Goal: Transaction & Acquisition: Subscribe to service/newsletter

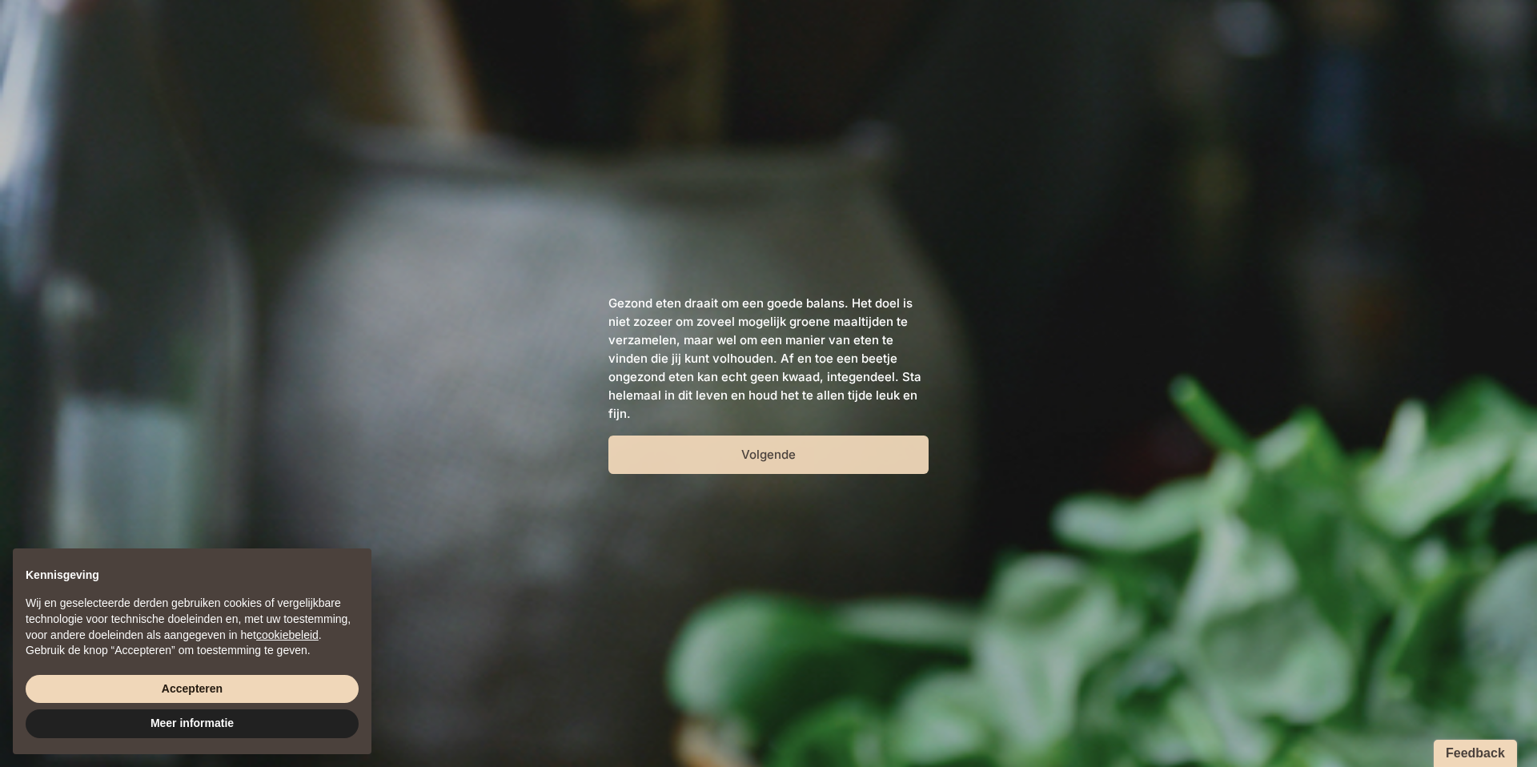
click at [768, 455] on button "Volgende" at bounding box center [768, 455] width 320 height 38
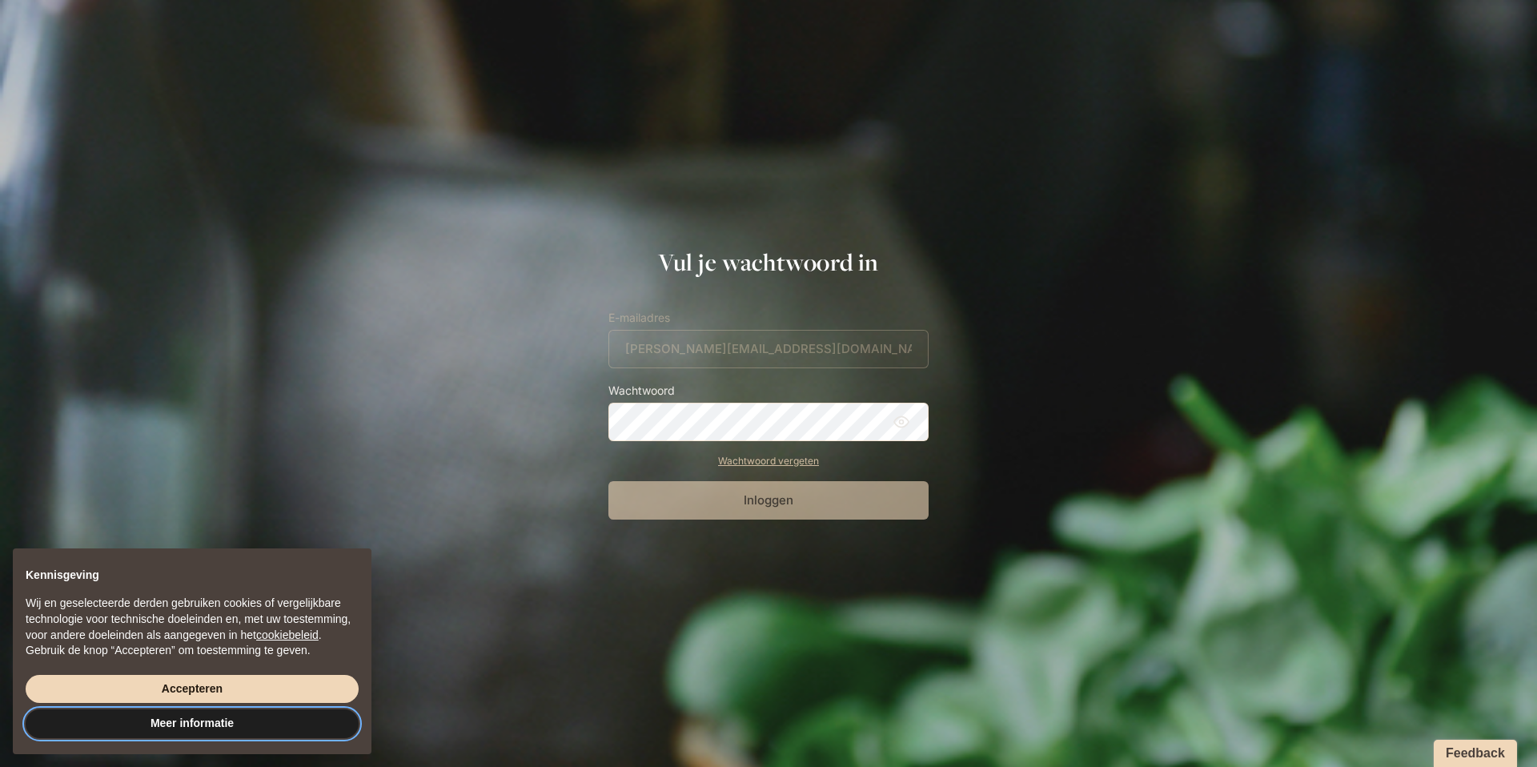
click at [201, 720] on button "Meer informatie" at bounding box center [192, 723] width 333 height 29
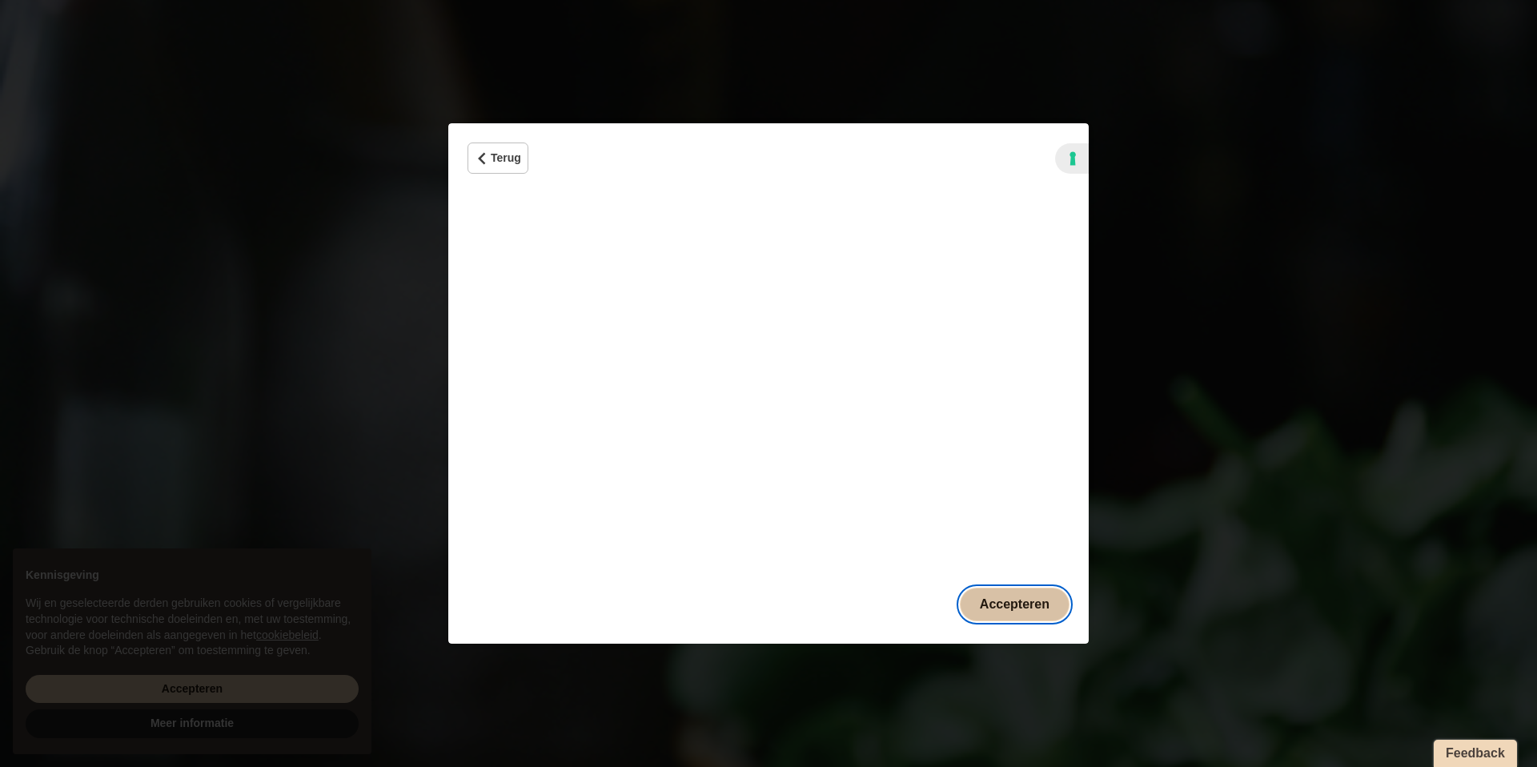
click at [1017, 600] on button "Accepteren" at bounding box center [1015, 605] width 110 height 34
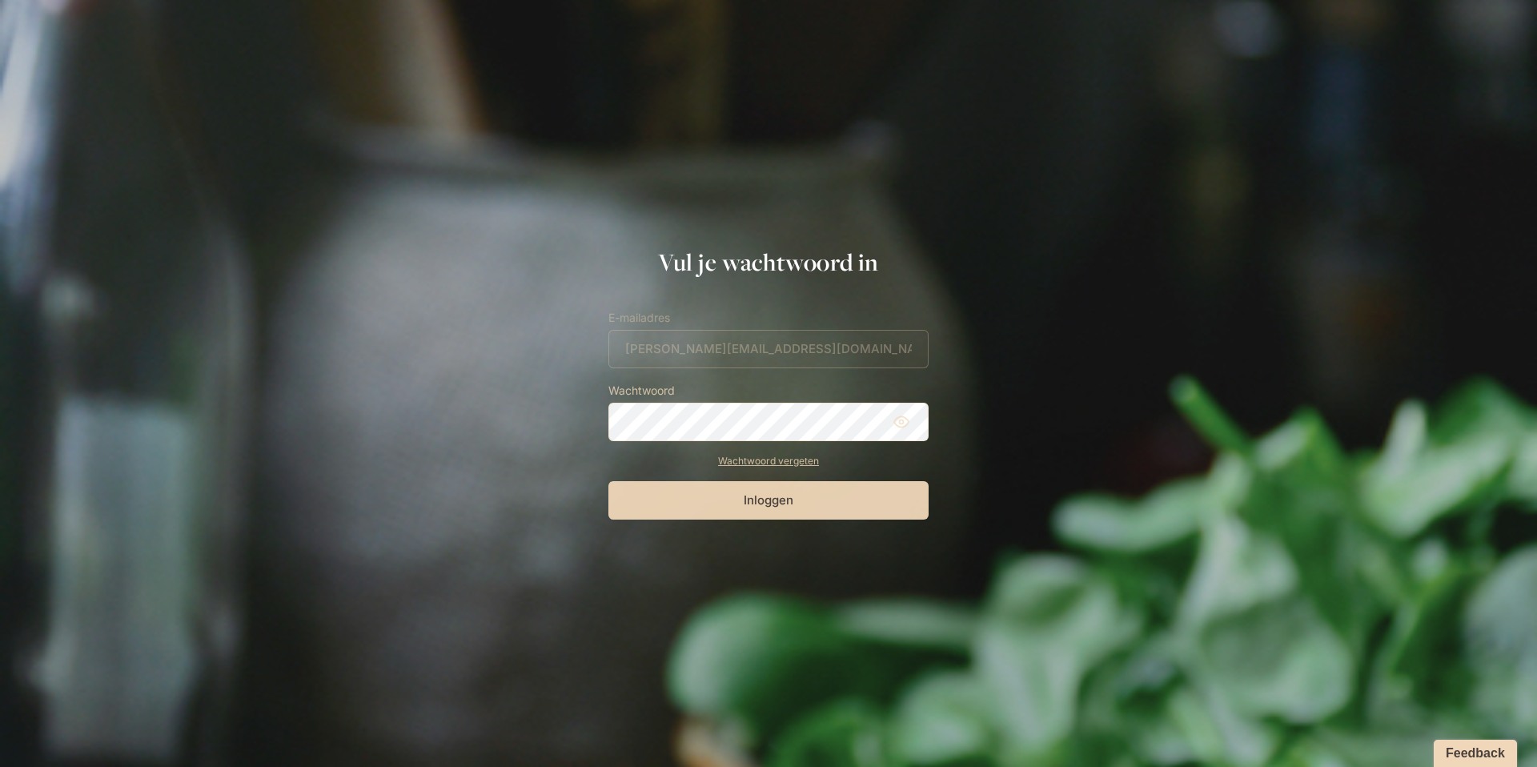
click at [771, 508] on button "Inloggen" at bounding box center [768, 500] width 320 height 38
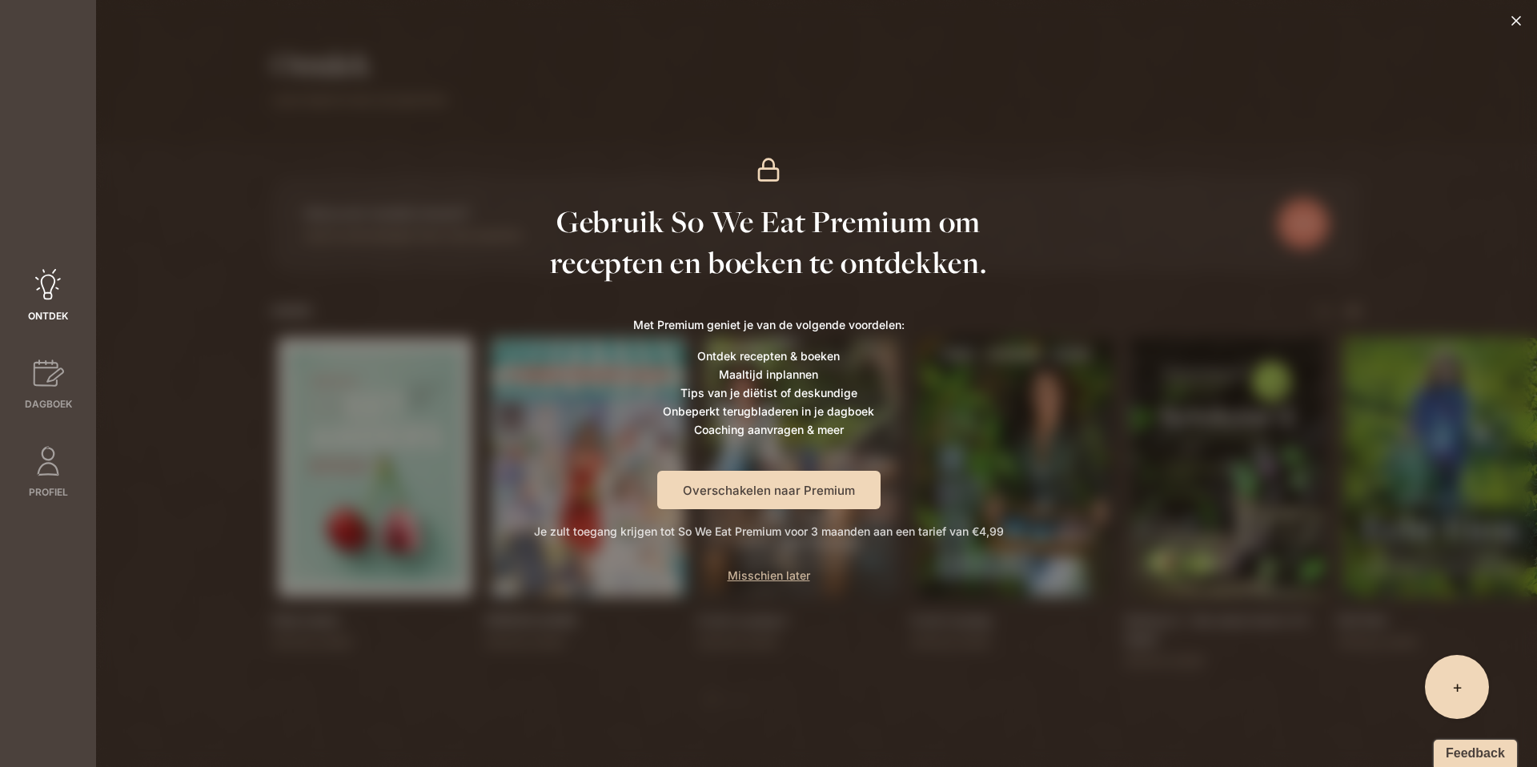
click at [792, 489] on button "Overschakelen naar Premium" at bounding box center [768, 490] width 223 height 38
click at [747, 491] on button "Overschakelen naar Premium" at bounding box center [768, 490] width 223 height 38
click at [797, 576] on span "Misschien later" at bounding box center [769, 575] width 82 height 14
